Goal: Task Accomplishment & Management: Complete application form

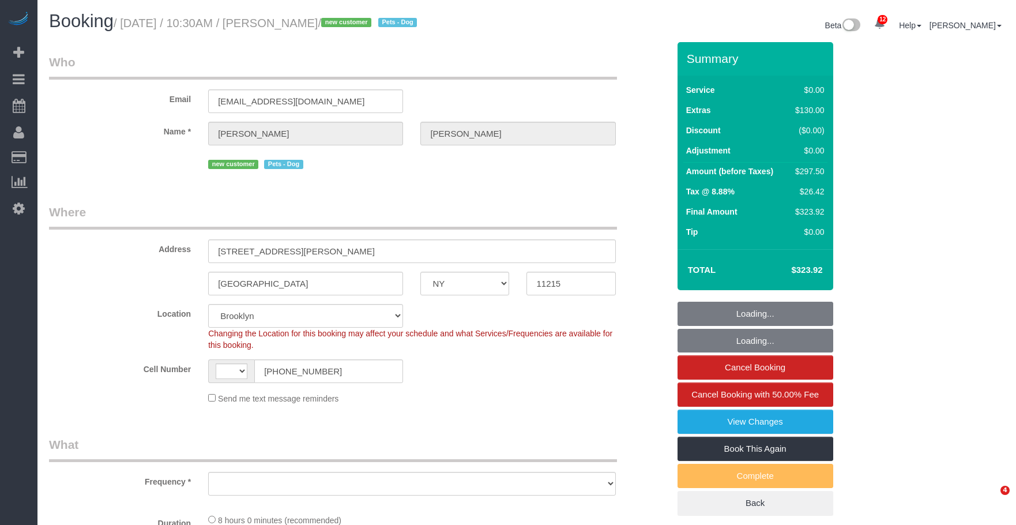
select select "NY"
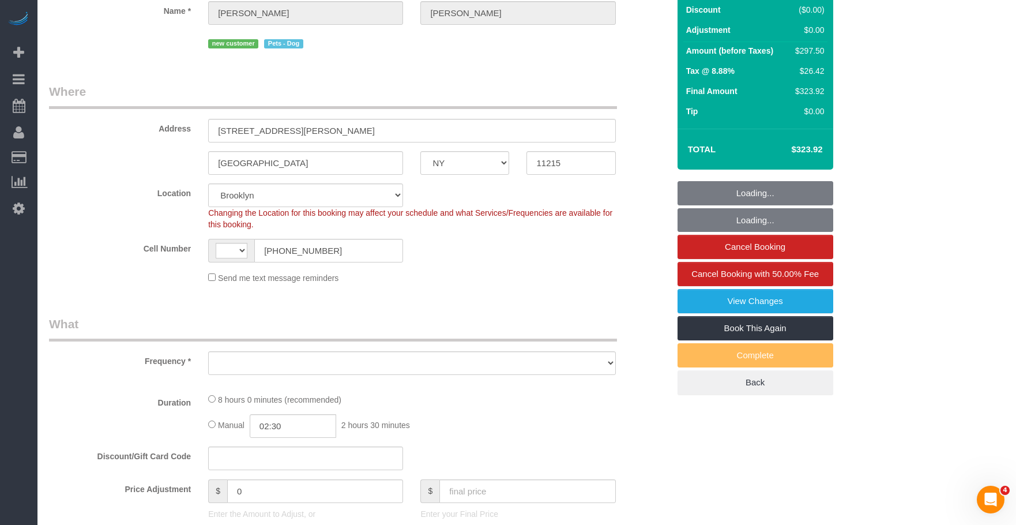
scroll to position [231, 0]
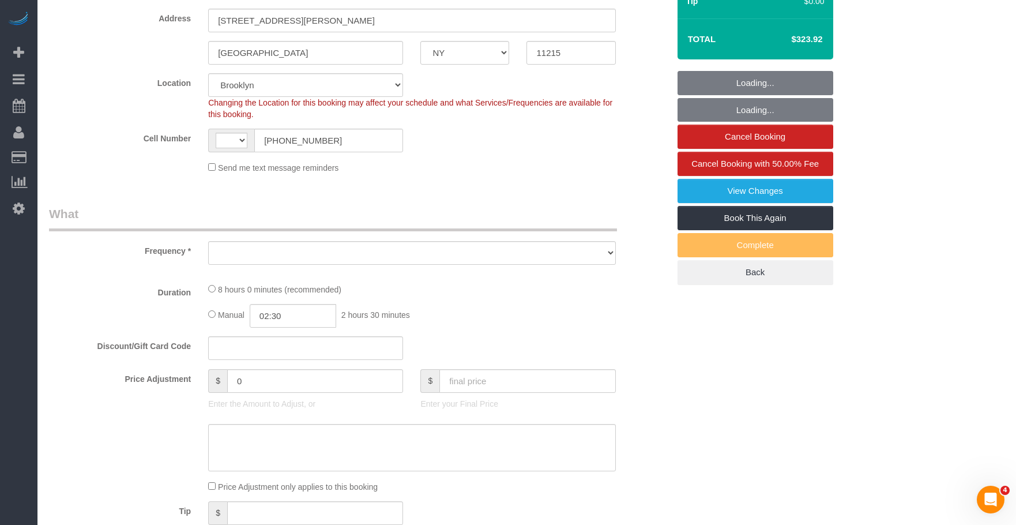
select select "string:stripe-pm_1S3igF4VGloSiKo7ii8H05kM"
select select "number:89"
select select "number:90"
select select "number:13"
select select "number:7"
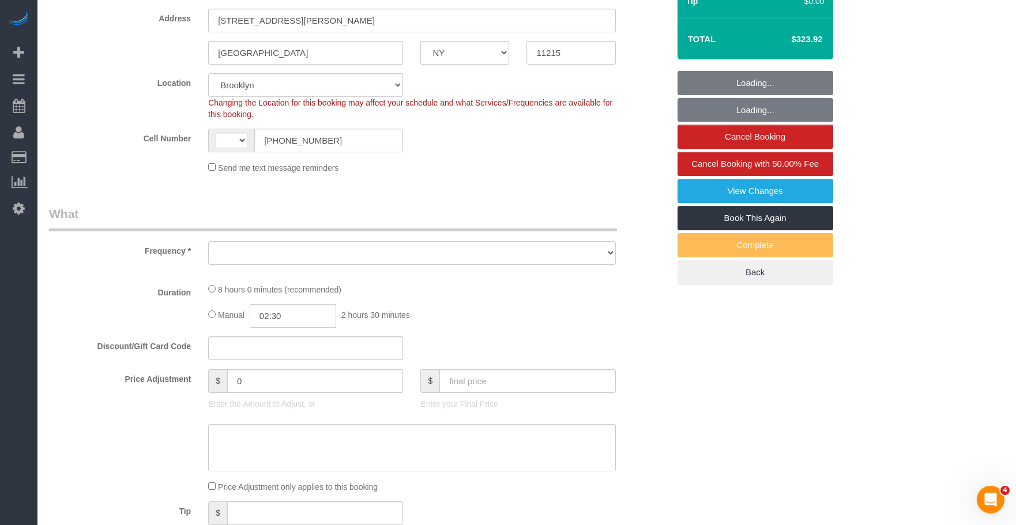
select select "string:[GEOGRAPHIC_DATA]"
select select "object:891"
select select "2"
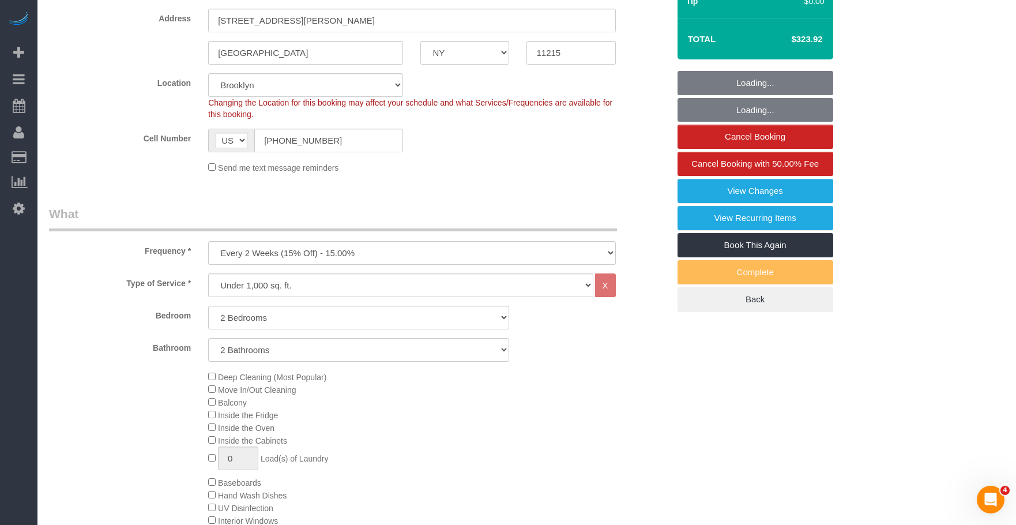
select select "2"
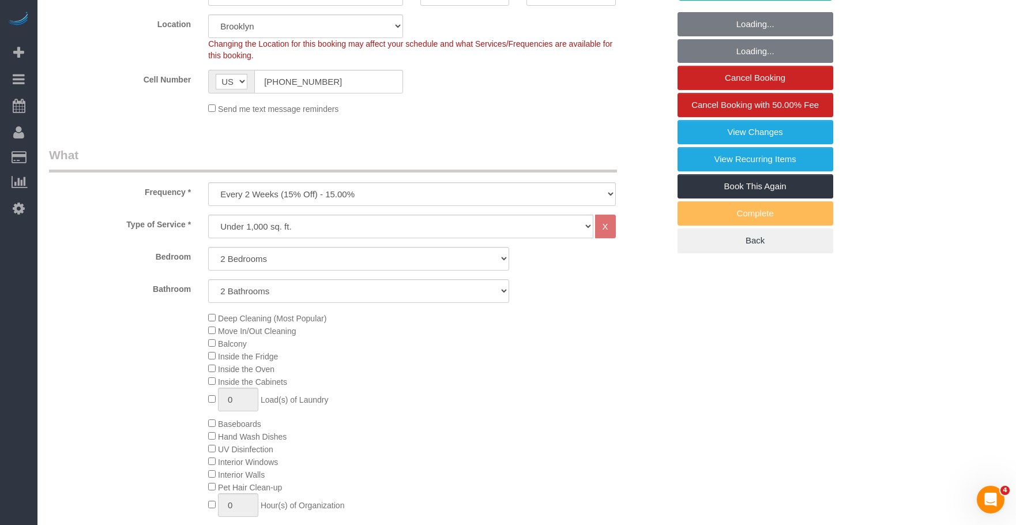
select select "object:1414"
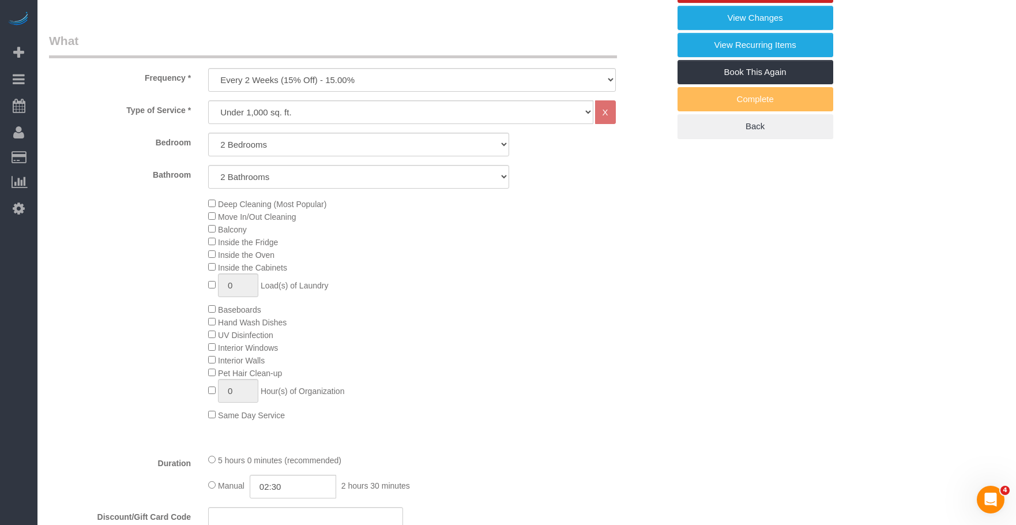
scroll to position [115, 0]
